Goal: Navigation & Orientation: Find specific page/section

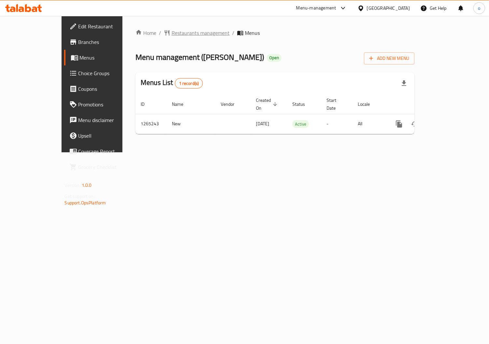
click at [171, 32] on span "Restaurants management" at bounding box center [200, 33] width 58 height 8
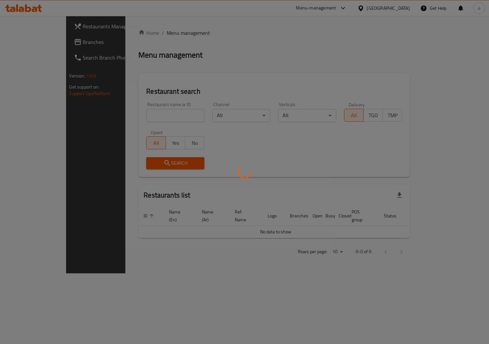
click at [45, 50] on div at bounding box center [244, 172] width 489 height 344
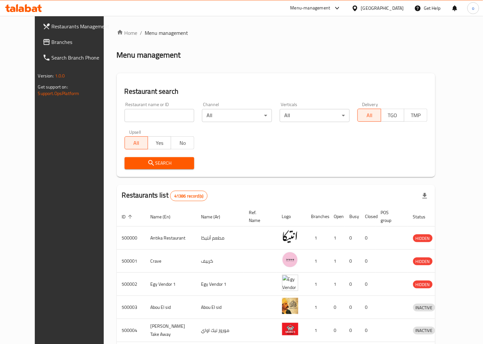
click at [45, 50] on link "Search Branch Phone" at bounding box center [76, 58] width 78 height 16
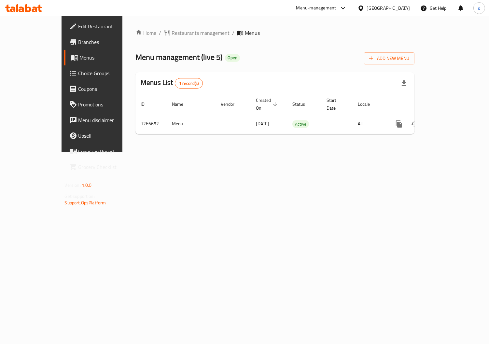
click at [78, 73] on span "Choice Groups" at bounding box center [108, 73] width 60 height 8
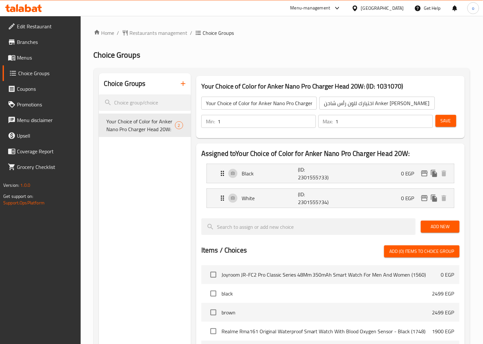
click at [37, 58] on span "Menus" at bounding box center [46, 58] width 59 height 8
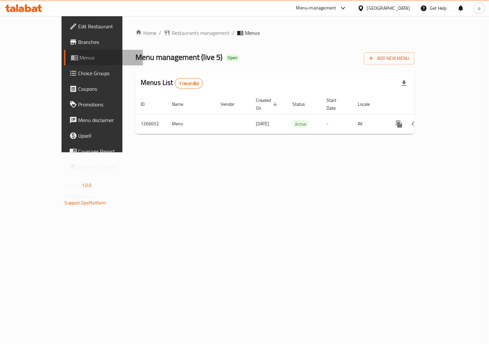
click at [80, 60] on span "Menus" at bounding box center [109, 58] width 58 height 8
click at [78, 28] on span "Edit Restaurant" at bounding box center [108, 26] width 60 height 8
